Goal: Transaction & Acquisition: Purchase product/service

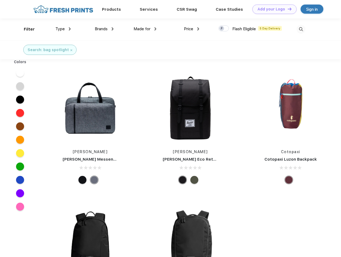
click at [273, 9] on link "Add your Logo Design Tool" at bounding box center [275, 9] width 44 height 9
click at [0, 0] on div "Design Tool" at bounding box center [0, 0] width 0 height 0
click at [287, 9] on link "Add your Logo Design Tool" at bounding box center [275, 9] width 44 height 9
click at [26, 29] on div "Filter" at bounding box center [29, 29] width 11 height 6
click at [63, 29] on span "Type" at bounding box center [59, 29] width 9 height 5
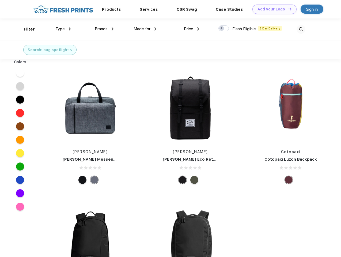
click at [104, 29] on span "Brands" at bounding box center [101, 29] width 13 height 5
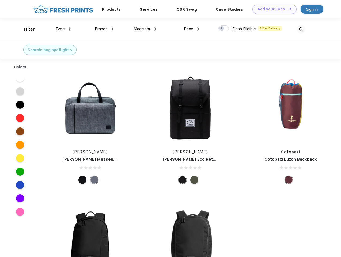
click at [145, 29] on span "Made for" at bounding box center [142, 29] width 17 height 5
click at [192, 29] on span "Price" at bounding box center [188, 29] width 9 height 5
click at [224, 29] on div at bounding box center [224, 28] width 10 height 6
click at [222, 29] on input "checkbox" at bounding box center [220, 26] width 3 height 3
click at [301, 29] on img at bounding box center [301, 29] width 9 height 9
